Goal: Transaction & Acquisition: Purchase product/service

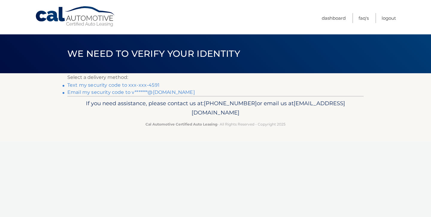
click at [107, 93] on link "Email my security code to v*******@gmail.com" at bounding box center [131, 93] width 128 height 6
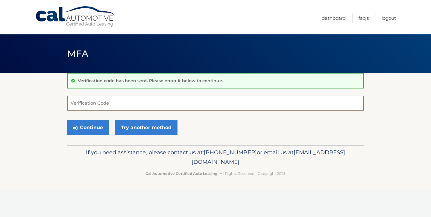
click at [82, 106] on input "Verification Code" at bounding box center [215, 103] width 296 height 15
type input "798153"
click at [89, 127] on button "Continue" at bounding box center [88, 127] width 42 height 15
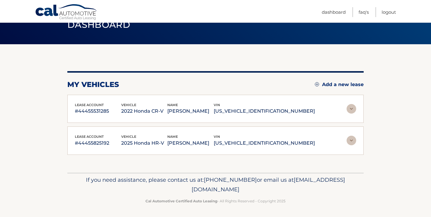
scroll to position [30, 0]
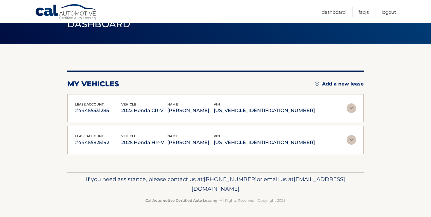
click at [117, 139] on p "#44455825192" at bounding box center [98, 143] width 46 height 8
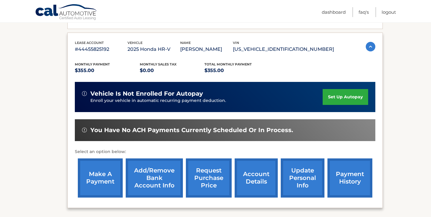
scroll to position [125, 0]
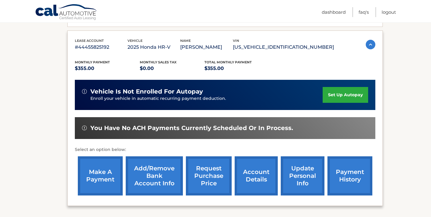
click at [99, 178] on link "make a payment" at bounding box center [100, 176] width 45 height 39
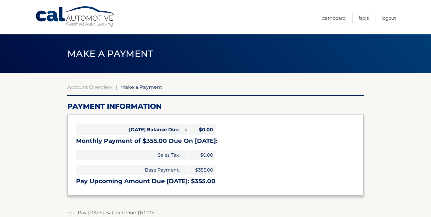
select select "YzBmZGJjNmQtMjQwNi00ZDdjLTg1MzktNzM1MTI4NThiNTFj"
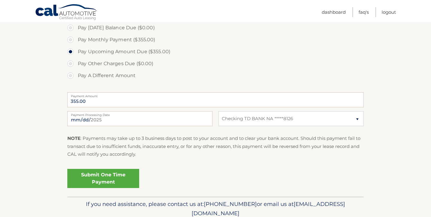
scroll to position [192, 0]
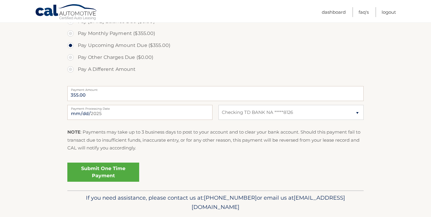
click at [98, 169] on link "Submit One Time Payment" at bounding box center [103, 172] width 72 height 19
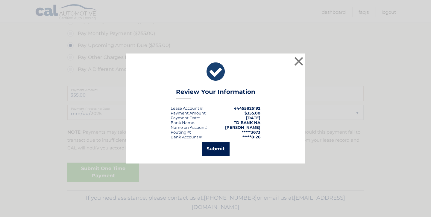
click at [210, 147] on button "Submit" at bounding box center [216, 149] width 28 height 14
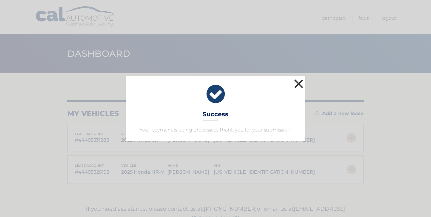
click at [301, 82] on button "×" at bounding box center [299, 84] width 12 height 12
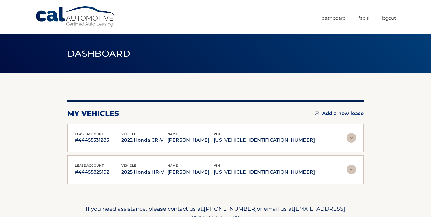
click at [118, 170] on p "#44455825192" at bounding box center [98, 172] width 46 height 8
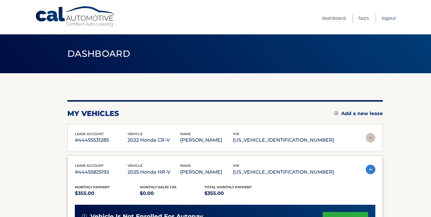
click at [389, 18] on link "Logout" at bounding box center [389, 18] width 14 height 10
